Goal: Information Seeking & Learning: Learn about a topic

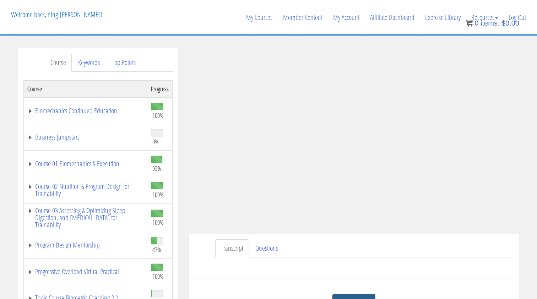
scroll to position [130, 9]
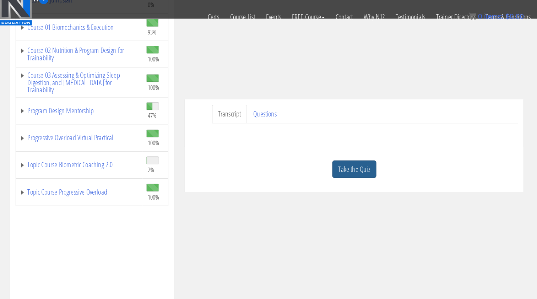
click at [338, 173] on link "Take the Quiz" at bounding box center [353, 172] width 43 height 17
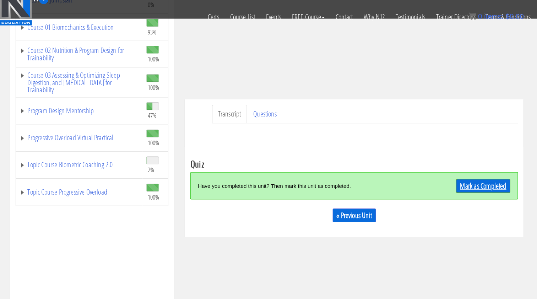
click at [457, 186] on link "Mark as Completed" at bounding box center [479, 188] width 53 height 13
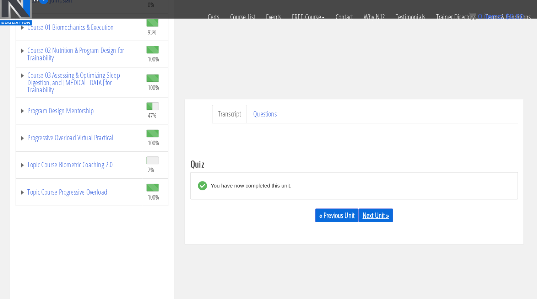
click at [369, 218] on link "Next Unit »" at bounding box center [375, 217] width 34 height 13
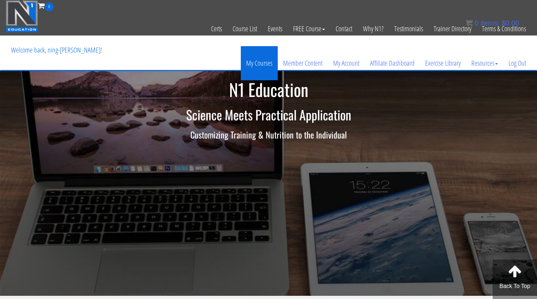
click at [257, 58] on link "My Courses" at bounding box center [259, 63] width 37 height 34
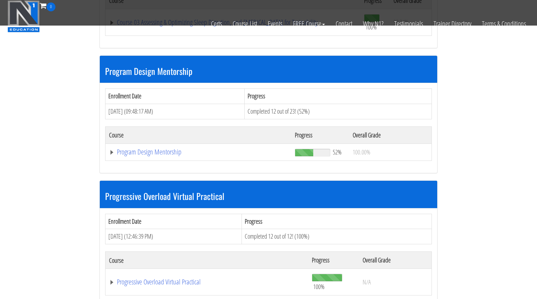
scroll to position [703, 0]
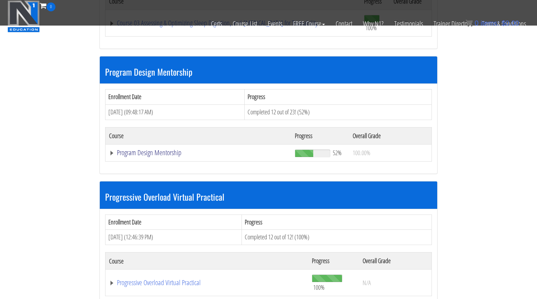
click at [175, 149] on link "Program Design Mentorship" at bounding box center [198, 152] width 179 height 7
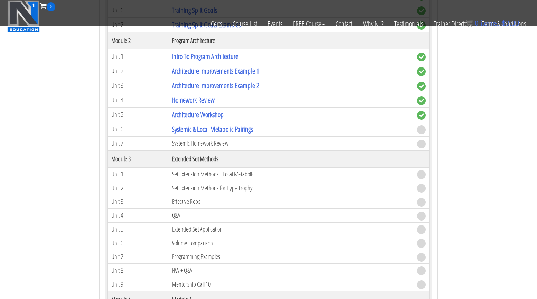
scroll to position [944, 0]
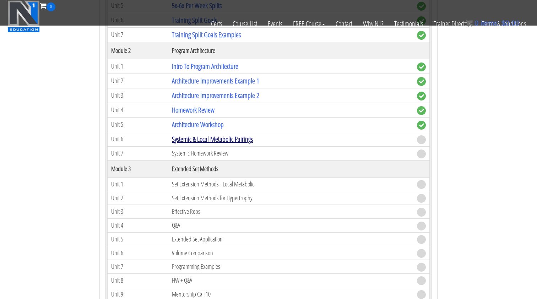
click at [224, 134] on link "Systemic & Local Metabolic Pairings" at bounding box center [212, 139] width 81 height 10
